Goal: Task Accomplishment & Management: Manage account settings

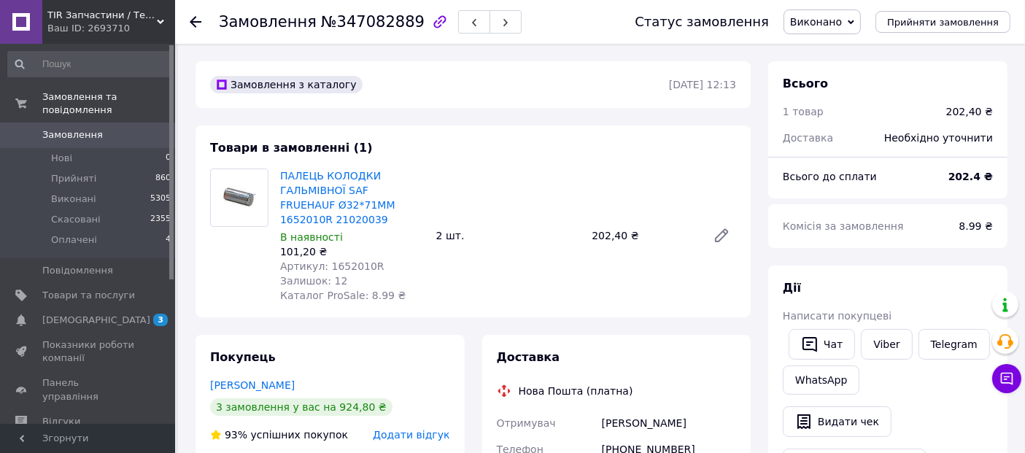
click at [154, 20] on span "TIR Запчастини / Тел. [PHONE_NUMBER]" at bounding box center [101, 15] width 109 height 13
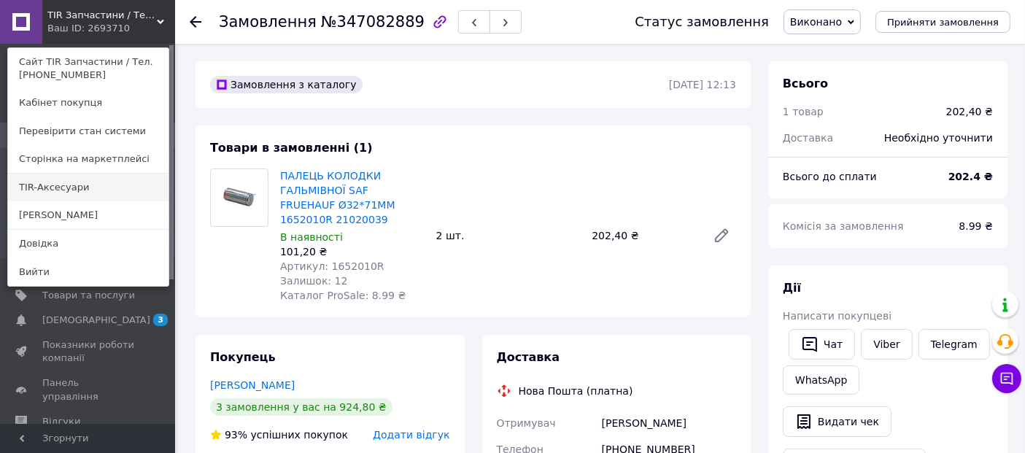
click at [80, 186] on link "TIR-Аксесуари" at bounding box center [88, 188] width 161 height 28
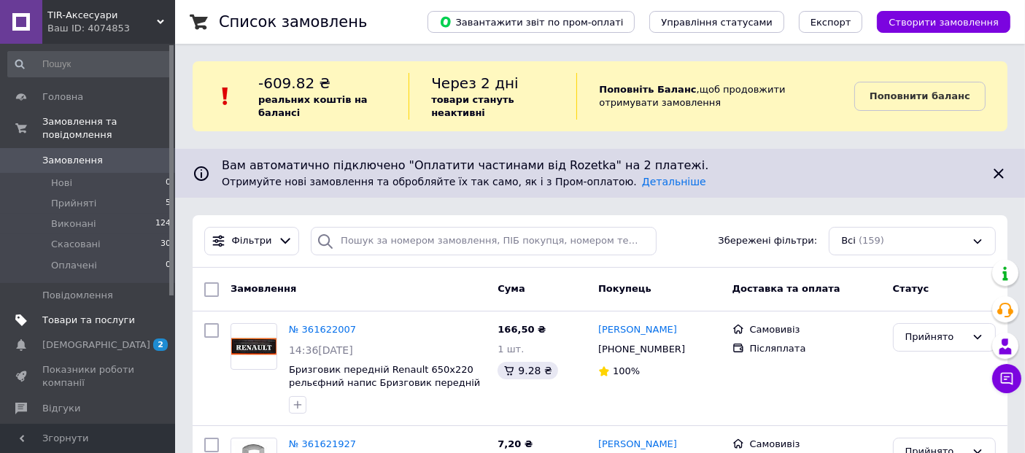
click at [96, 314] on span "Товари та послуги" at bounding box center [88, 320] width 93 height 13
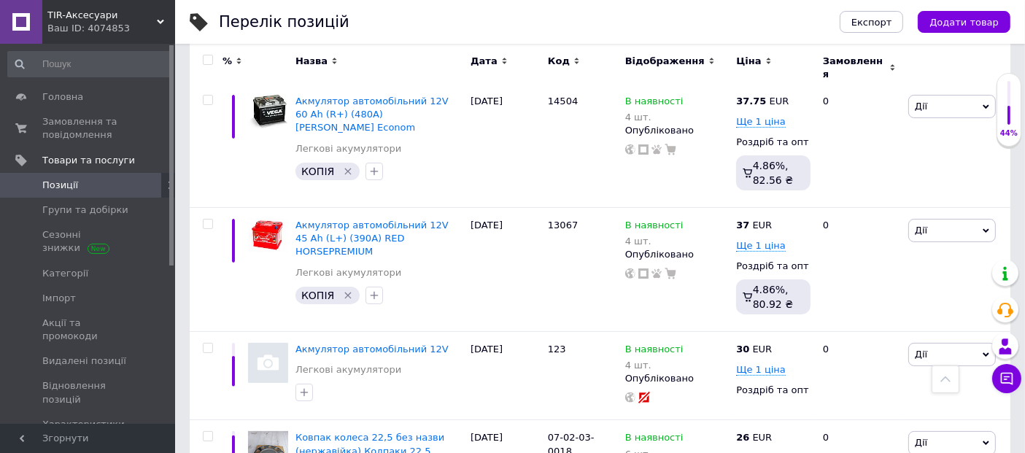
scroll to position [304, 0]
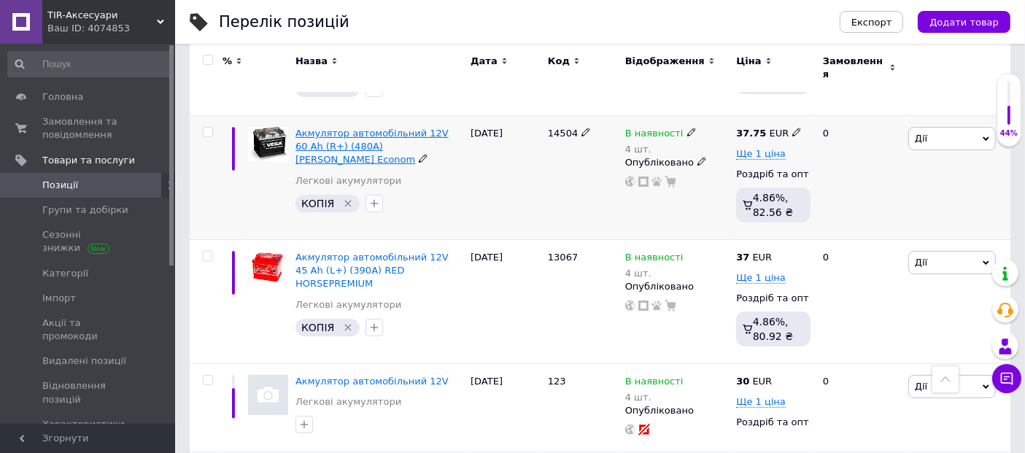
click at [379, 128] on span "Акмулятор автомобільний 12V 60 Ah (R+) (480А) VEGA Econom" at bounding box center [372, 146] width 153 height 37
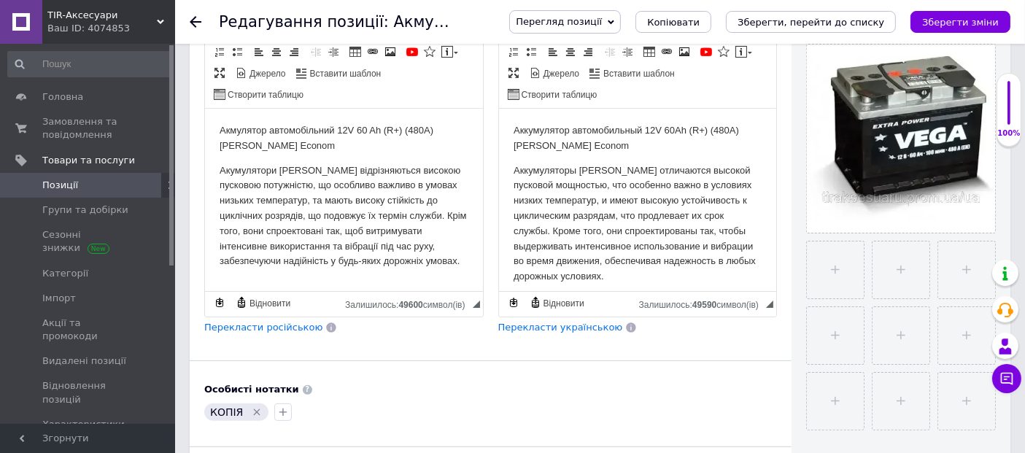
scroll to position [315, 0]
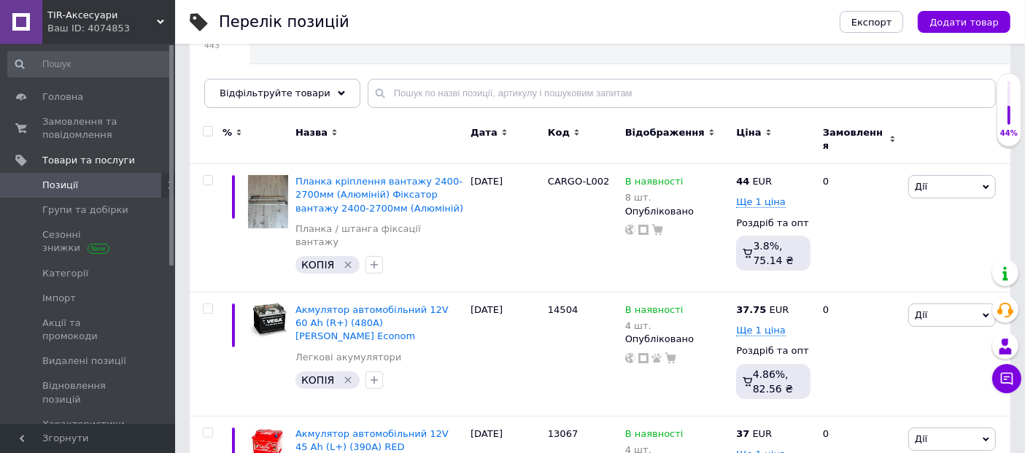
scroll to position [129, 0]
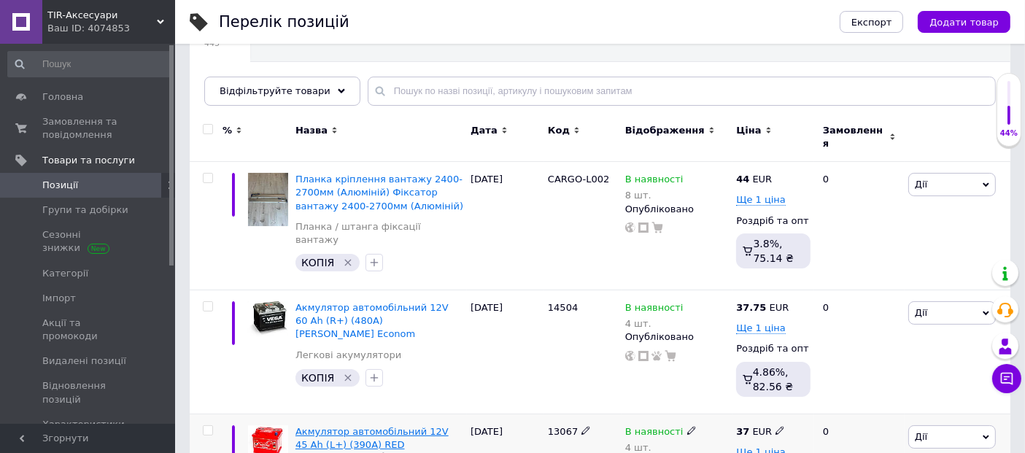
click at [373, 426] on span "Акмулятор автомобільний 12V 45 Ah (L+) (390А) RED HORSEPREMIUM" at bounding box center [372, 444] width 153 height 37
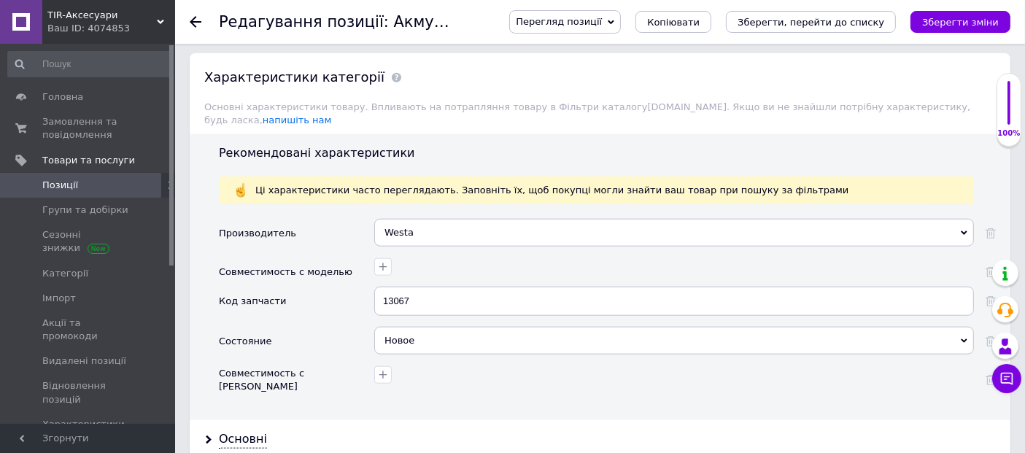
scroll to position [1566, 0]
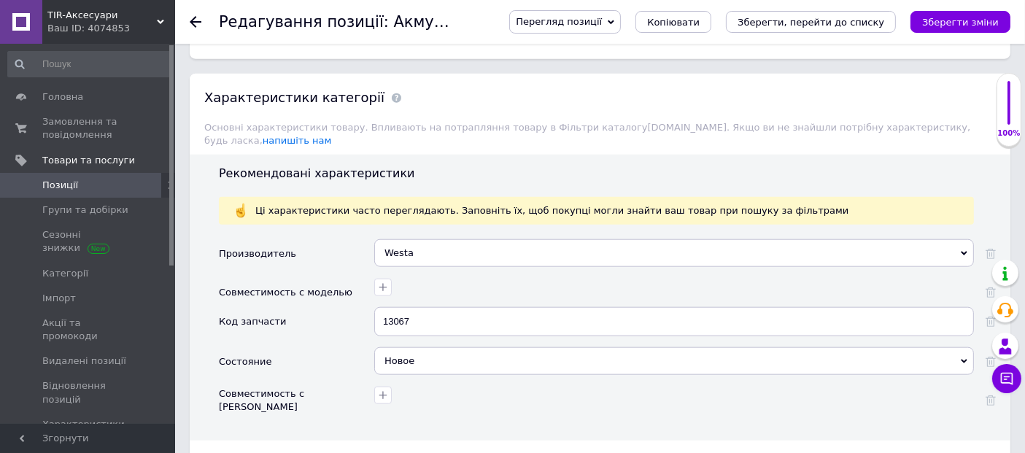
click at [230, 452] on div "Основні" at bounding box center [243, 460] width 48 height 17
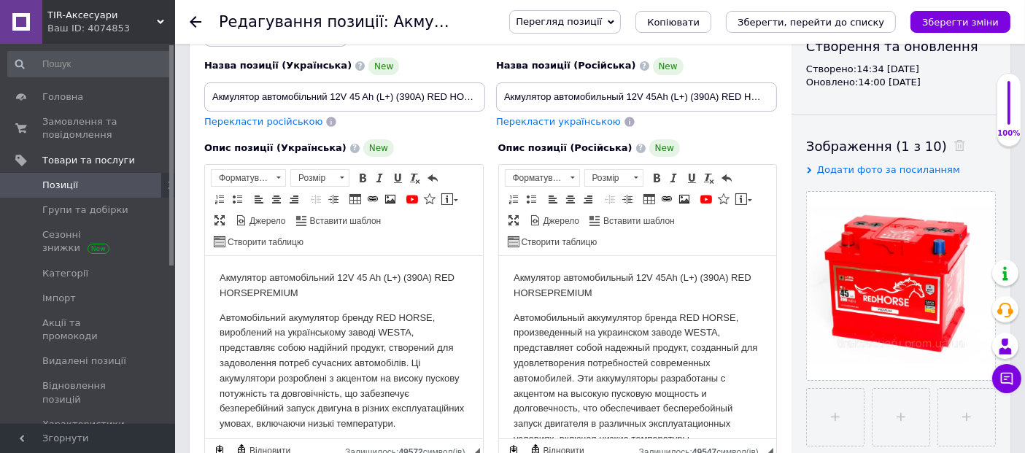
scroll to position [139, 0]
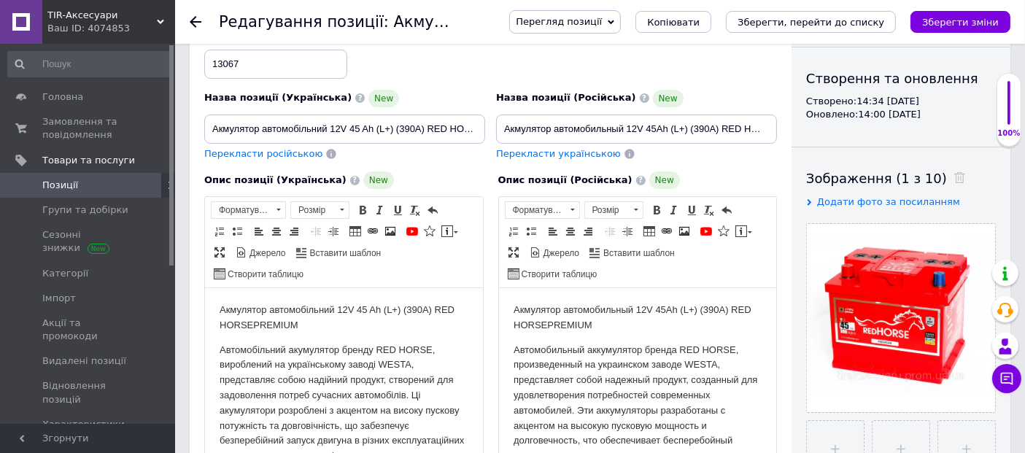
click at [61, 179] on span "Позиції" at bounding box center [60, 185] width 36 height 13
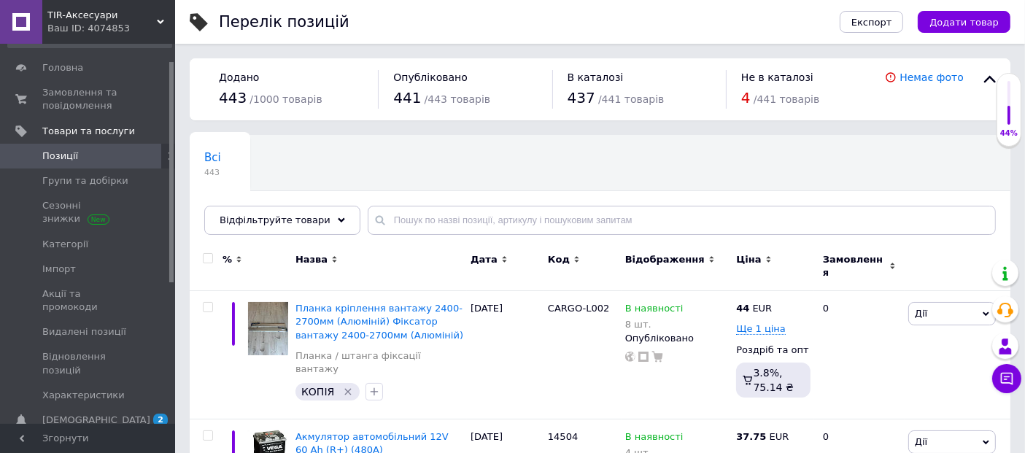
scroll to position [32, 0]
click at [375, 431] on span "Акмулятор автомобільний 12V 60 Ah (R+) (480А) VEGA Econom" at bounding box center [372, 449] width 153 height 37
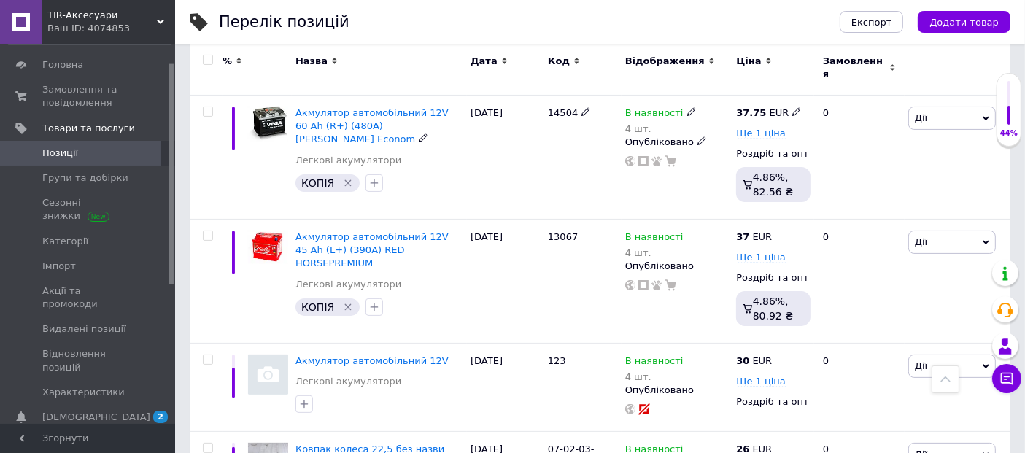
scroll to position [356, 0]
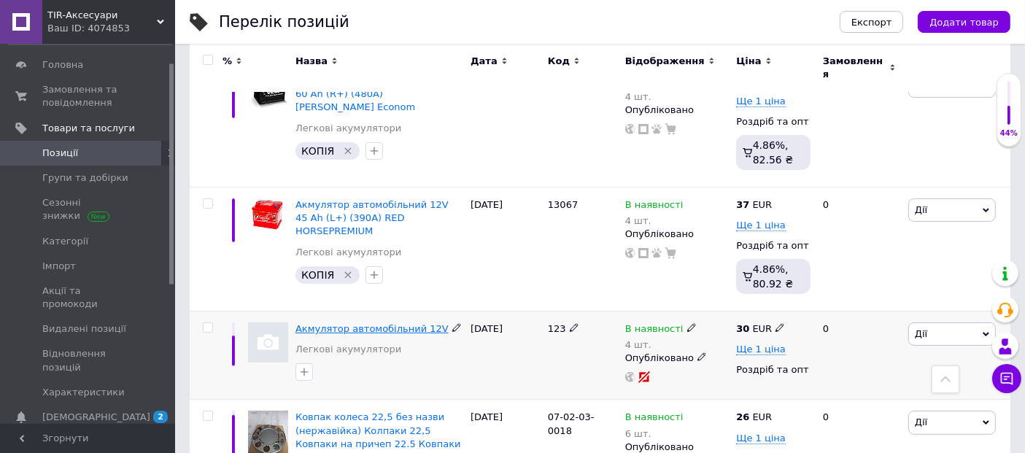
click at [354, 323] on span "Акмулятор автомобільний 12V" at bounding box center [372, 328] width 153 height 11
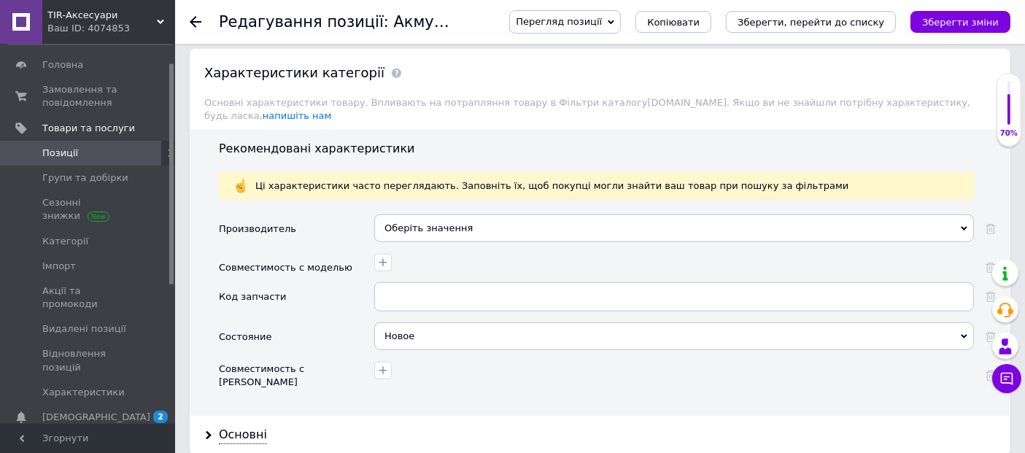
scroll to position [1585, 0]
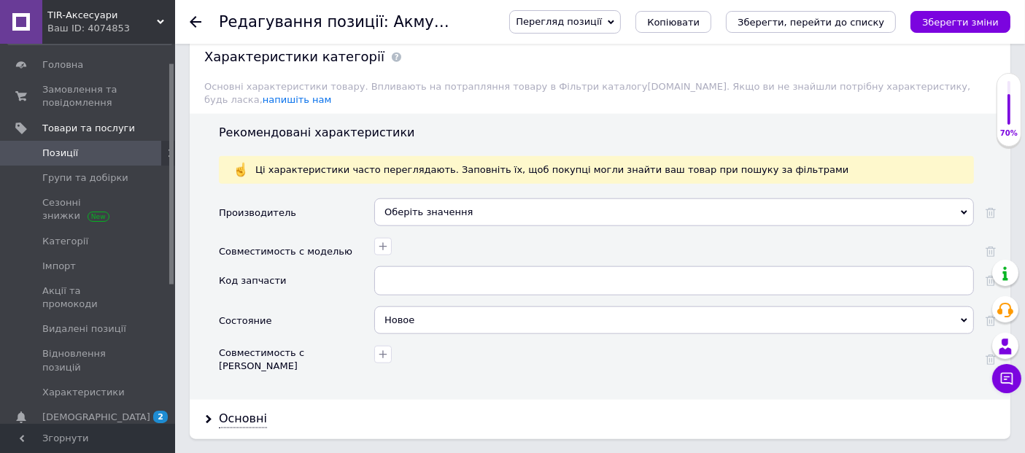
click at [492, 199] on div "Оберіть значення" at bounding box center [674, 213] width 600 height 28
